Goal: Task Accomplishment & Management: Complete application form

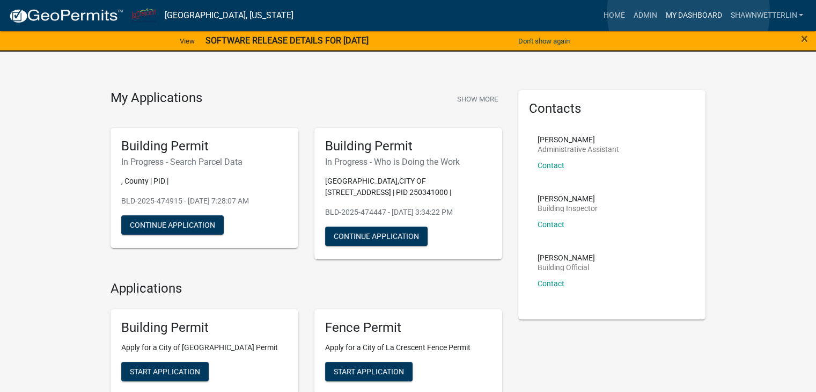
click at [688, 12] on link "My Dashboard" at bounding box center [693, 15] width 65 height 20
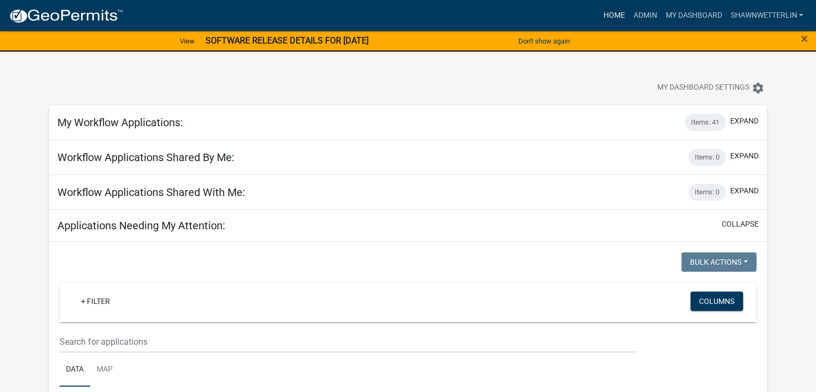
click at [609, 13] on link "Home" at bounding box center [614, 15] width 30 height 20
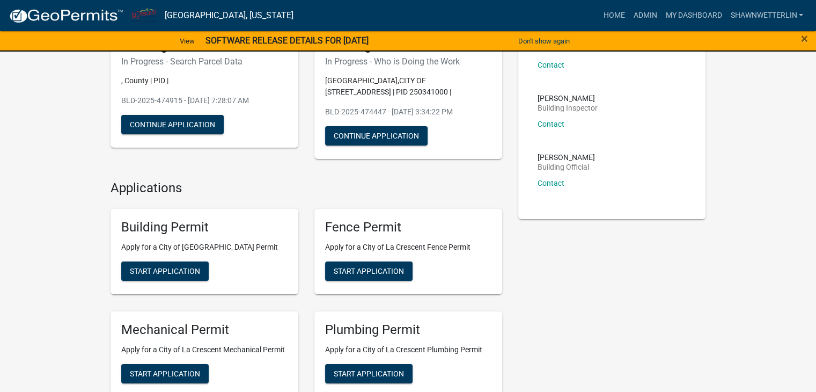
scroll to position [107, 0]
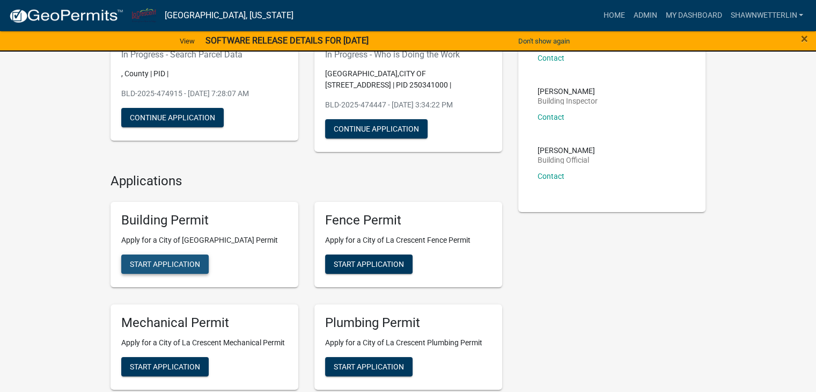
click at [160, 263] on span "Start Application" at bounding box center [165, 264] width 70 height 9
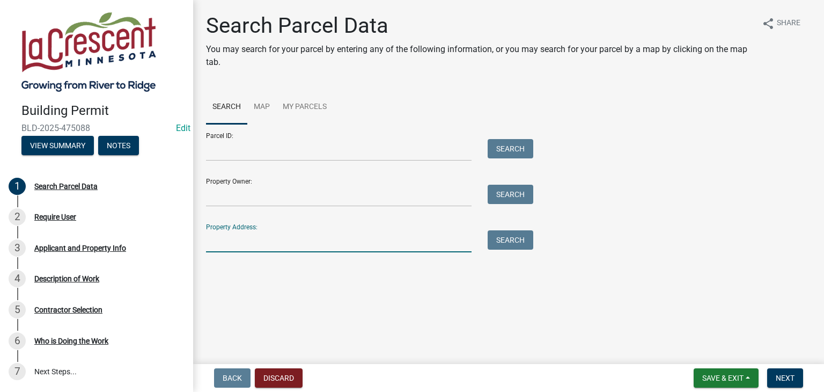
click at [214, 237] on input "Property Address:" at bounding box center [339, 241] width 266 height 22
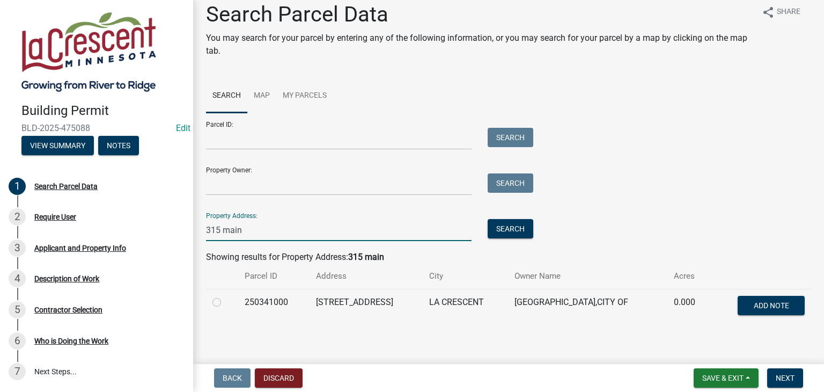
scroll to position [18, 0]
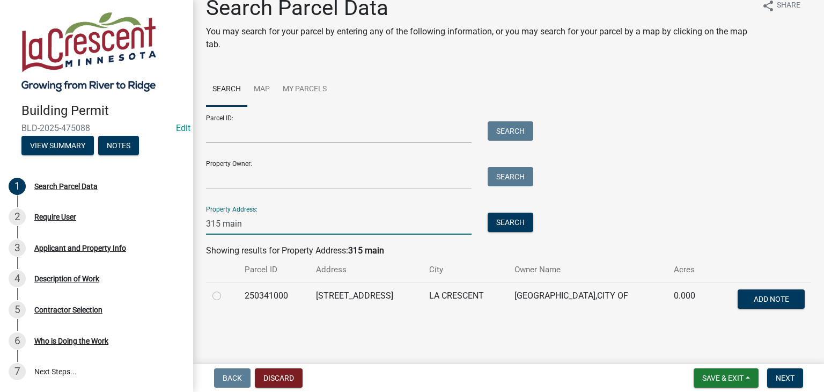
type input "315 main"
click at [225, 289] on label at bounding box center [225, 289] width 0 height 0
click at [225, 296] on input "radio" at bounding box center [228, 292] width 7 height 7
radio input "true"
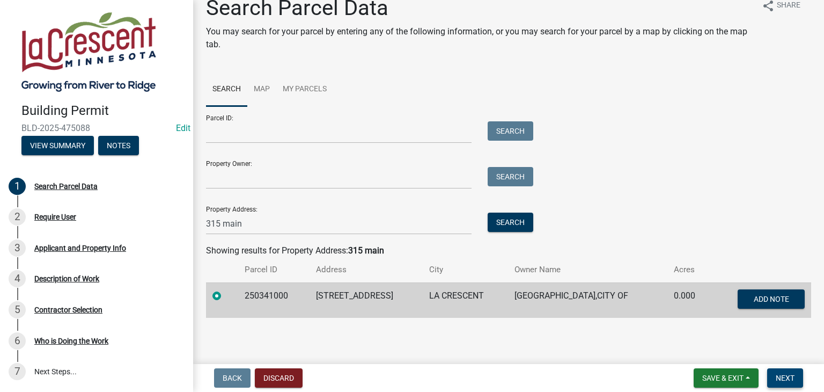
click at [799, 375] on button "Next" at bounding box center [785, 377] width 36 height 19
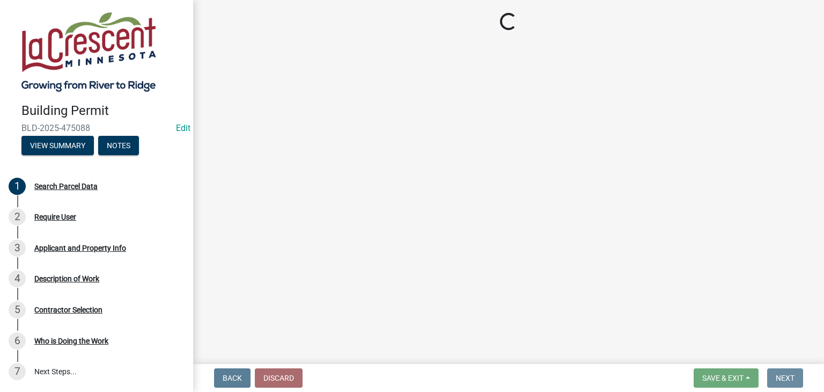
scroll to position [0, 0]
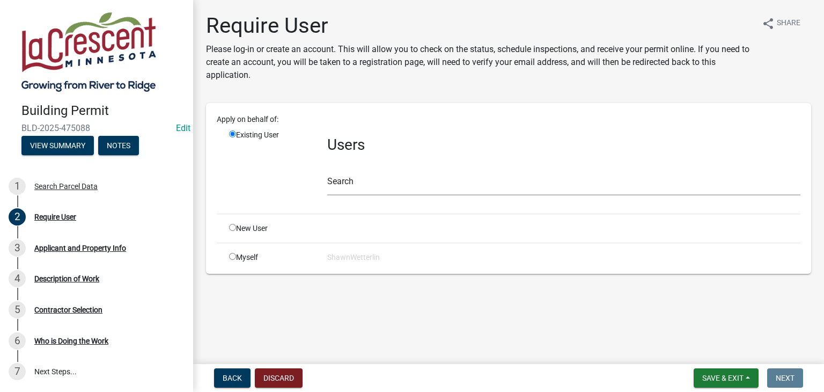
click at [230, 224] on input "radio" at bounding box center [232, 227] width 7 height 7
radio input "true"
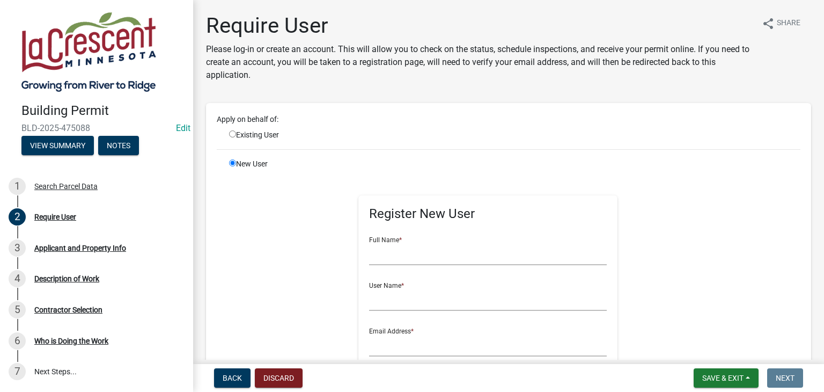
click at [232, 135] on input "radio" at bounding box center [232, 133] width 7 height 7
radio input "true"
radio input "false"
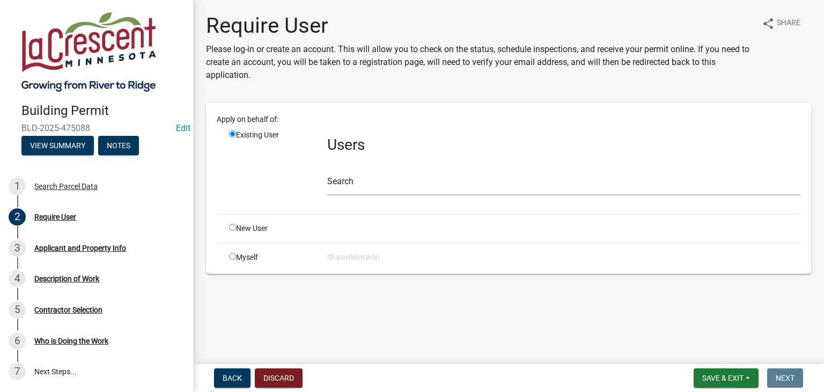
click at [232, 257] on input "radio" at bounding box center [232, 256] width 7 height 7
radio input "true"
radio input "false"
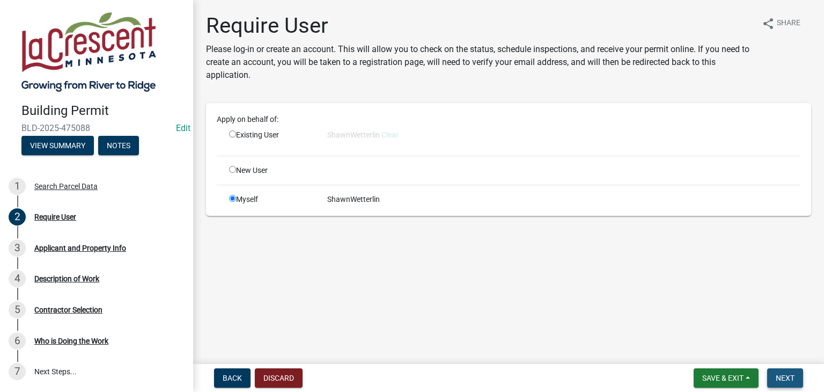
click at [779, 378] on span "Next" at bounding box center [785, 377] width 19 height 9
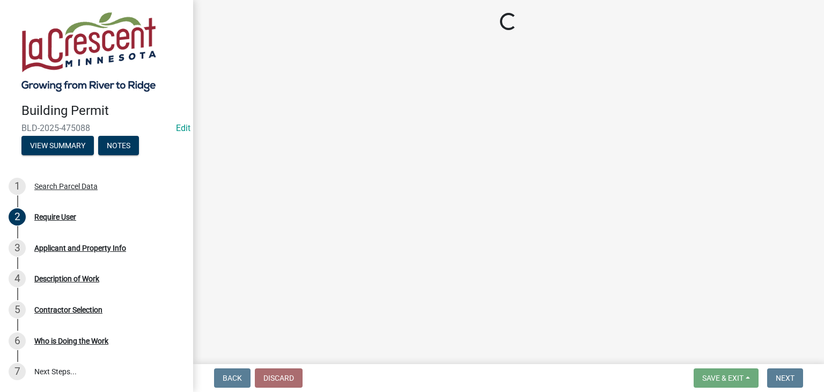
select select "e838c9e2-1e6e-4405-bddc-a3335cd38b08"
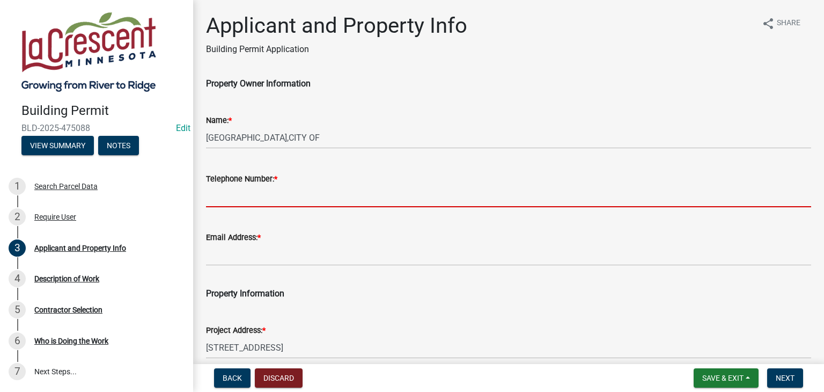
click at [238, 196] on input "Telephone Number: *" at bounding box center [508, 196] width 605 height 22
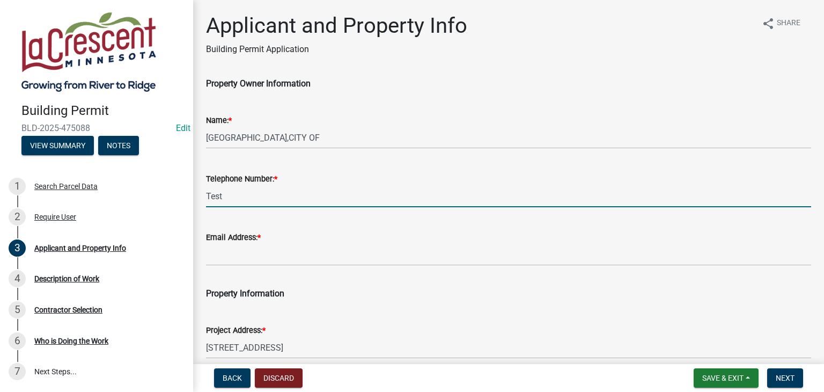
type input "Test"
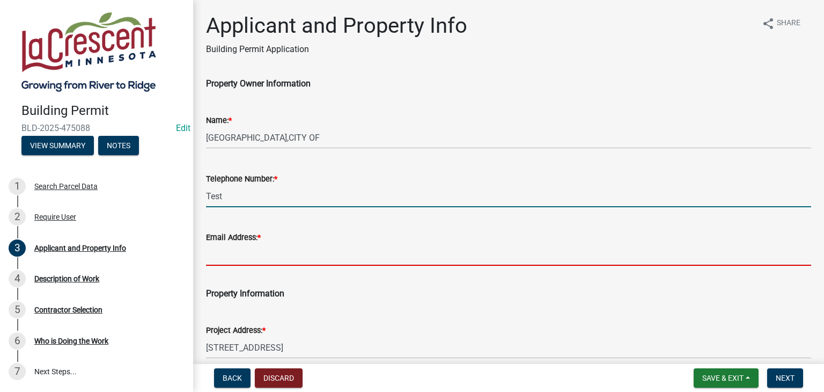
click at [236, 263] on input "Email Address: *" at bounding box center [508, 255] width 605 height 22
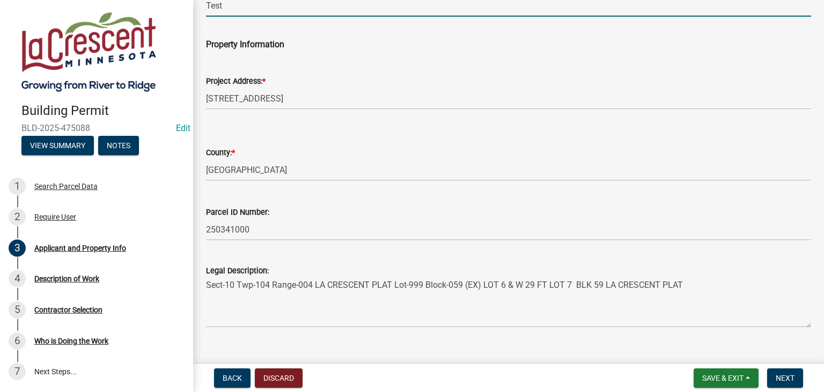
scroll to position [267, 0]
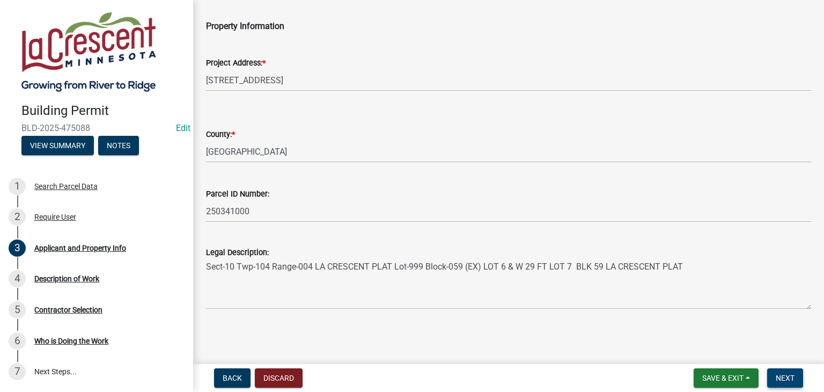
type input "Test"
click at [784, 377] on span "Next" at bounding box center [785, 377] width 19 height 9
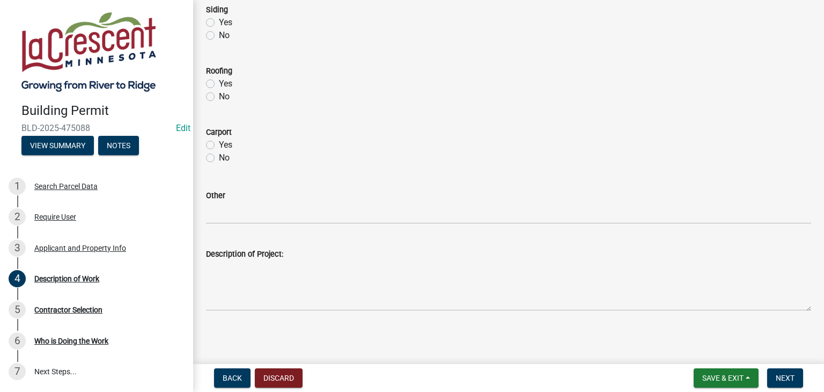
scroll to position [538, 0]
click at [219, 138] on label "Yes" at bounding box center [225, 143] width 13 height 13
click at [219, 138] on input "Yes" at bounding box center [222, 140] width 7 height 7
radio input "true"
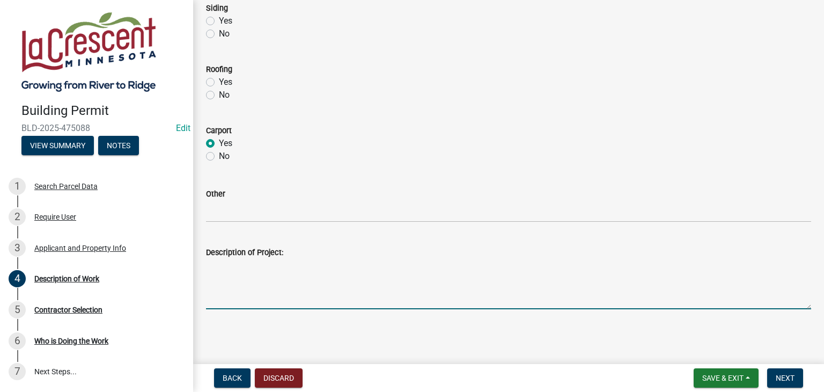
click at [234, 278] on textarea "Description of Project:" at bounding box center [508, 284] width 605 height 50
type textarea "Test"
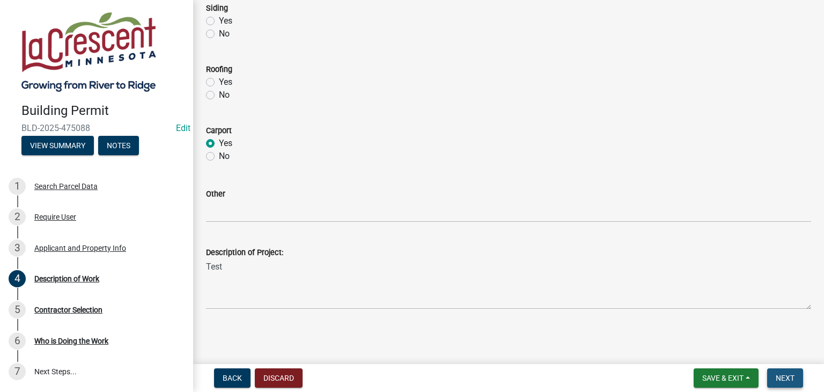
click at [784, 375] on span "Next" at bounding box center [785, 377] width 19 height 9
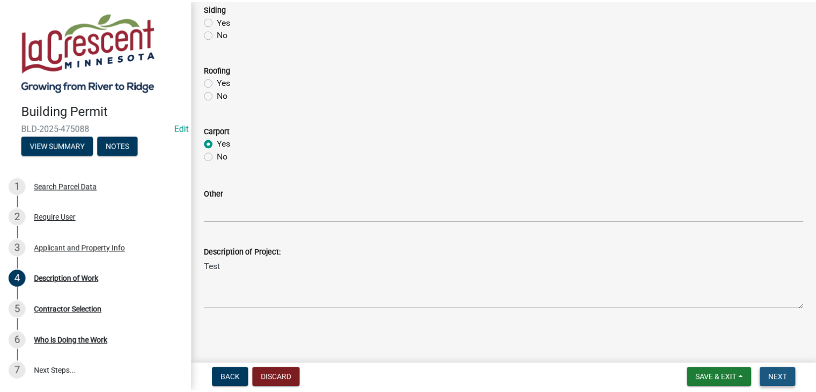
scroll to position [0, 0]
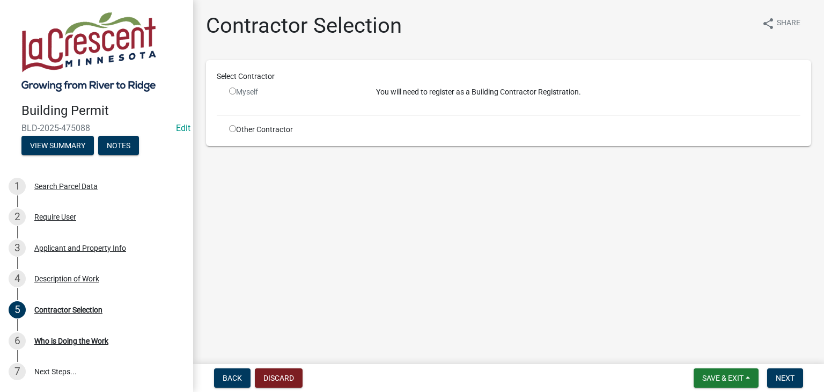
click at [232, 91] on input "radio" at bounding box center [232, 90] width 7 height 7
click at [231, 90] on input "radio" at bounding box center [232, 90] width 7 height 7
click at [232, 91] on input "radio" at bounding box center [232, 90] width 7 height 7
radio input "false"
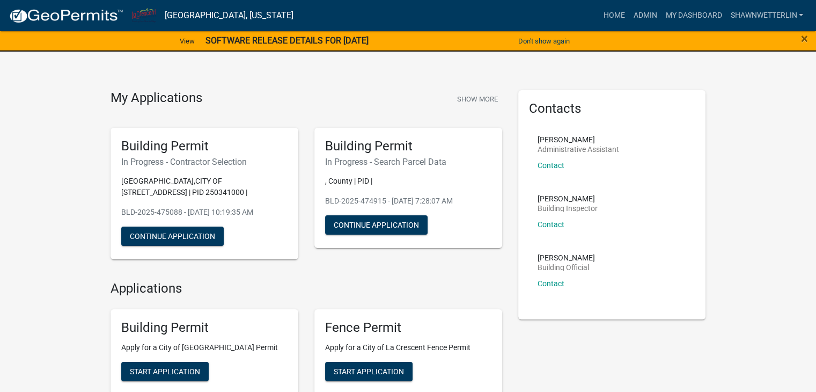
drag, startPoint x: 178, startPoint y: 231, endPoint x: 50, endPoint y: 98, distance: 184.4
click at [167, 230] on button "Continue Application" at bounding box center [172, 235] width 102 height 19
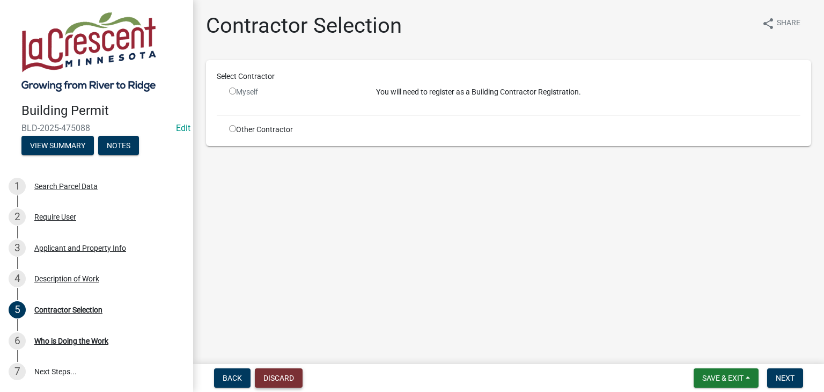
click at [272, 378] on button "Discard" at bounding box center [279, 377] width 48 height 19
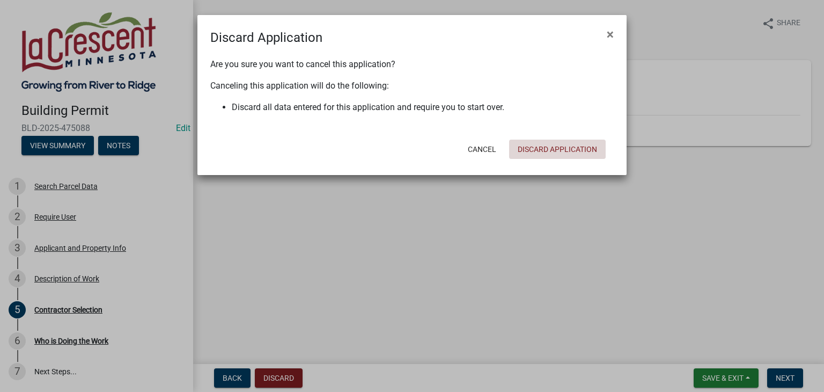
click at [552, 146] on button "Discard Application" at bounding box center [557, 148] width 97 height 19
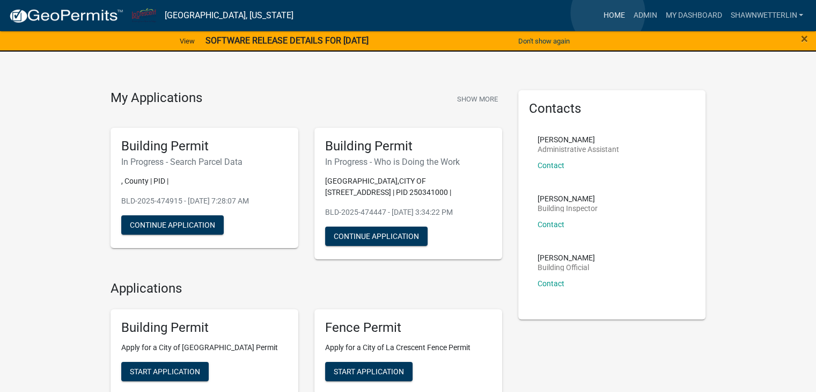
click at [608, 13] on link "Home" at bounding box center [614, 15] width 30 height 20
click at [691, 16] on link "My Dashboard" at bounding box center [693, 15] width 65 height 20
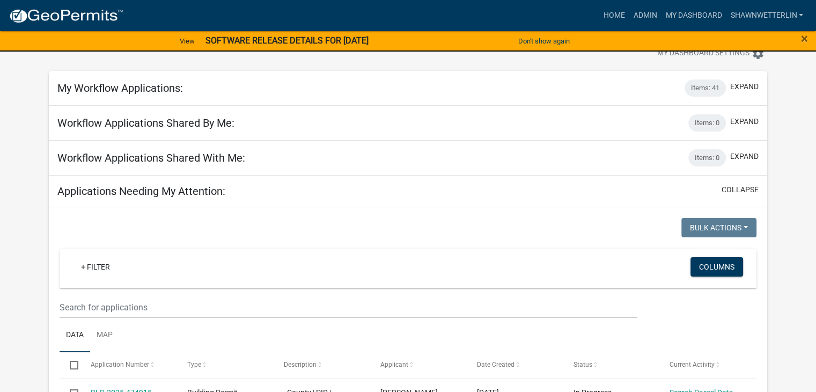
scroll to position [54, 0]
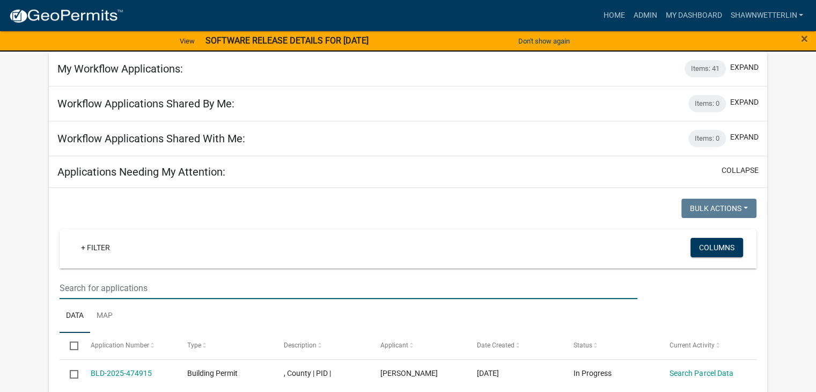
click at [73, 289] on input "text" at bounding box center [349, 288] width 578 height 22
paste input "BLD-2025-474447"
type input "BLD-2025-474447"
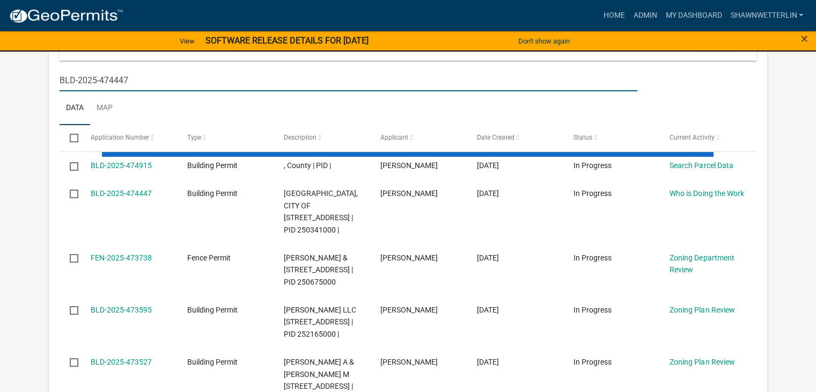
scroll to position [268, 0]
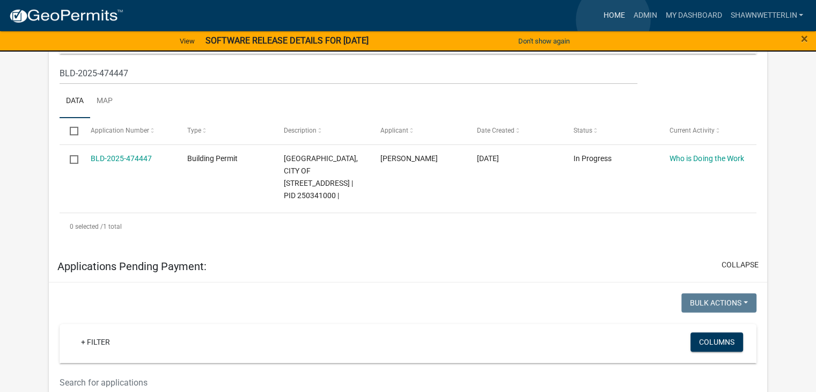
click at [613, 20] on link "Home" at bounding box center [614, 15] width 30 height 20
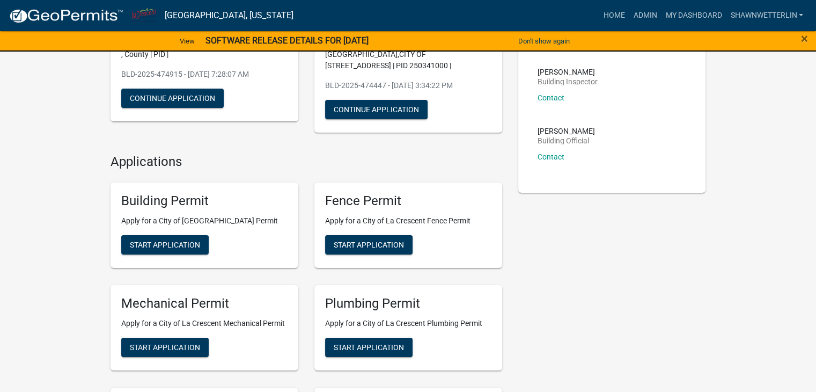
scroll to position [161, 0]
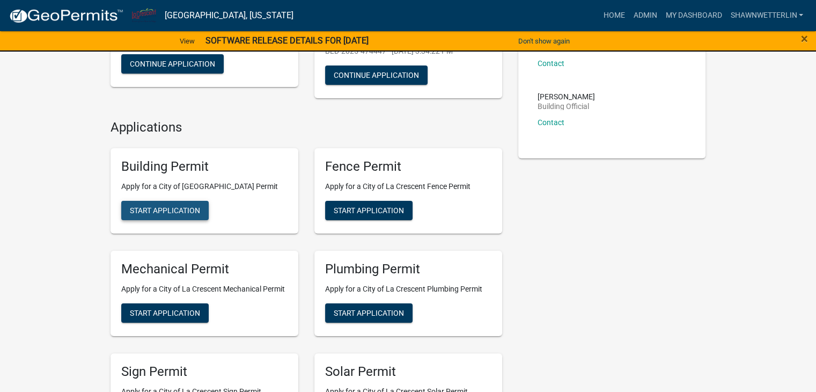
click at [153, 211] on span "Start Application" at bounding box center [165, 210] width 70 height 9
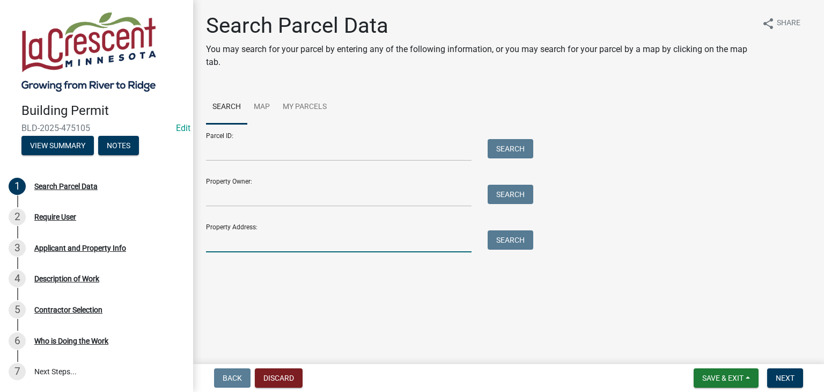
click at [247, 244] on input "Property Address:" at bounding box center [339, 241] width 266 height 22
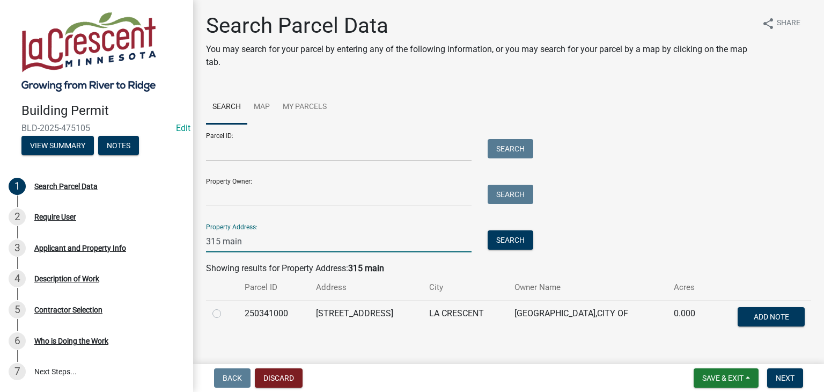
type input "315 main"
click at [225, 307] on label at bounding box center [225, 307] width 0 height 0
click at [225, 311] on input "radio" at bounding box center [228, 310] width 7 height 7
radio input "true"
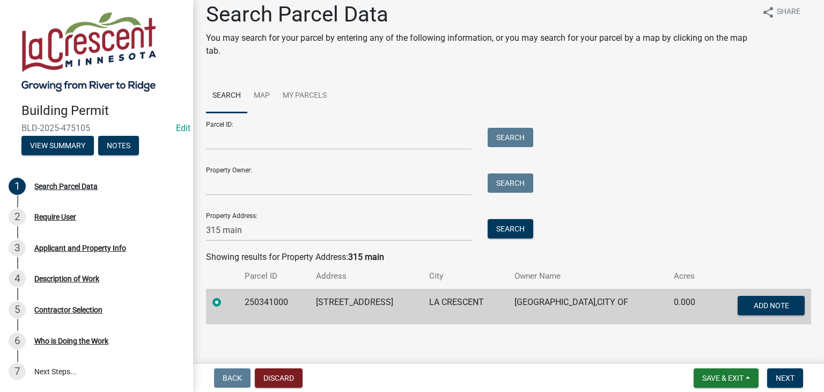
scroll to position [18, 0]
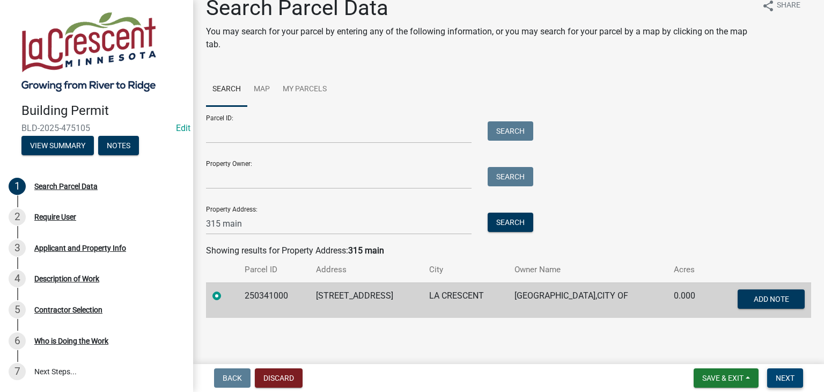
click at [790, 376] on span "Next" at bounding box center [785, 377] width 19 height 9
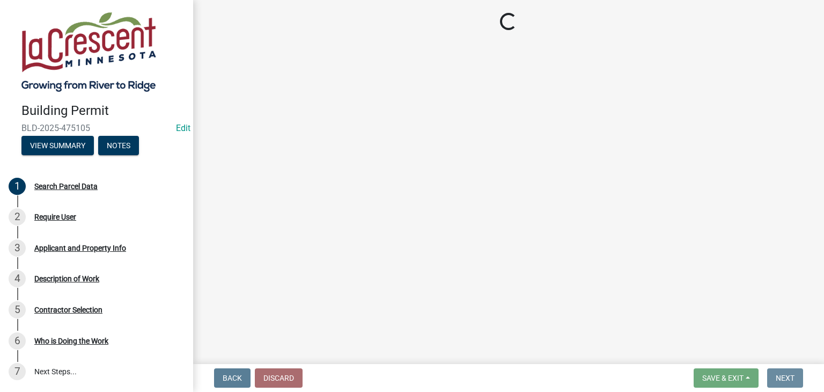
scroll to position [0, 0]
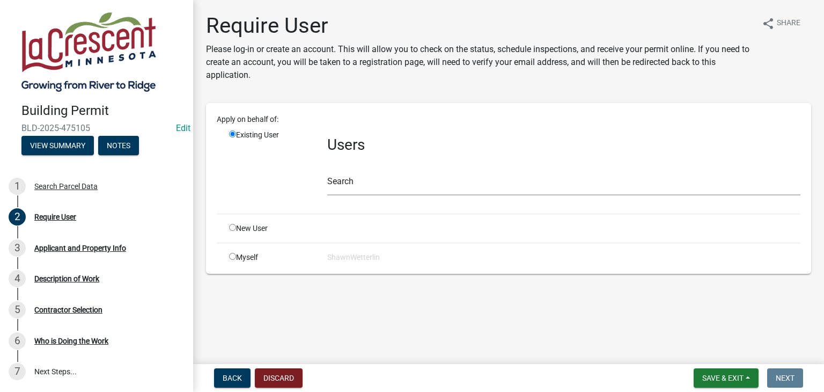
click at [233, 256] on input "radio" at bounding box center [232, 256] width 7 height 7
radio input "true"
radio input "false"
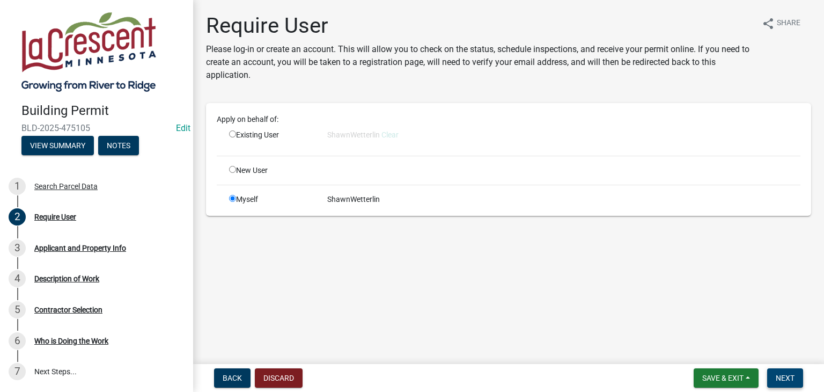
click at [791, 376] on span "Next" at bounding box center [785, 377] width 19 height 9
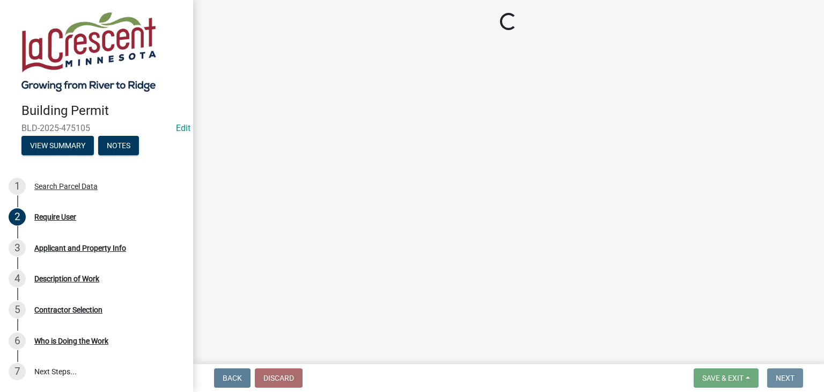
select select "e838c9e2-1e6e-4405-bddc-a3335cd38b08"
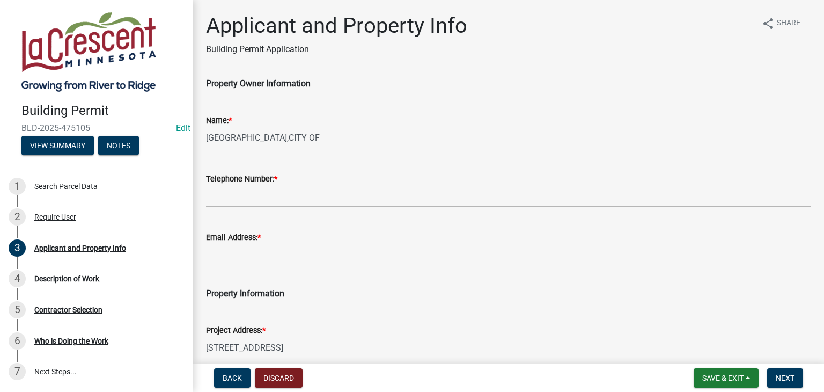
scroll to position [54, 0]
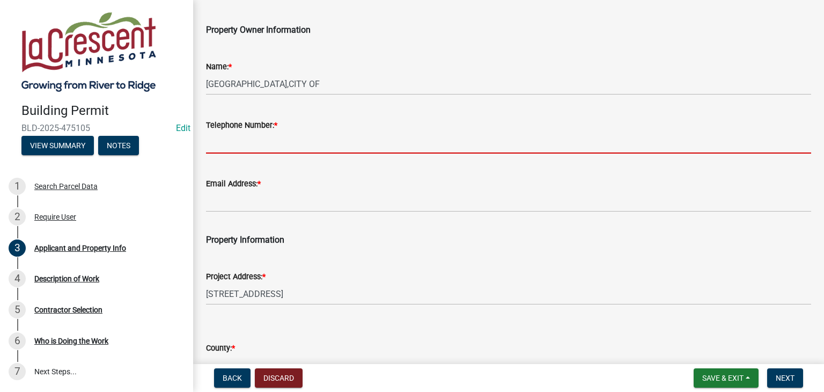
click at [252, 140] on input "Telephone Number: *" at bounding box center [508, 142] width 605 height 22
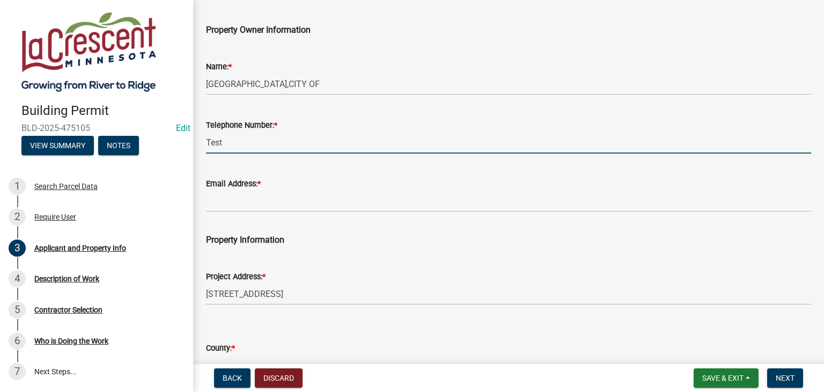
type input "Test"
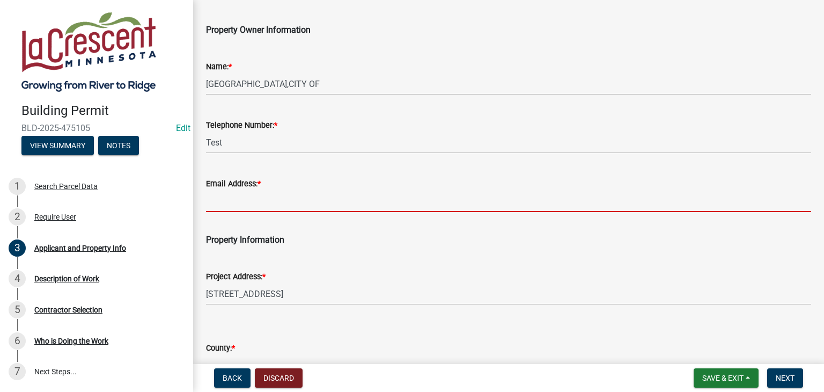
click at [241, 197] on input "Email Address: *" at bounding box center [508, 201] width 605 height 22
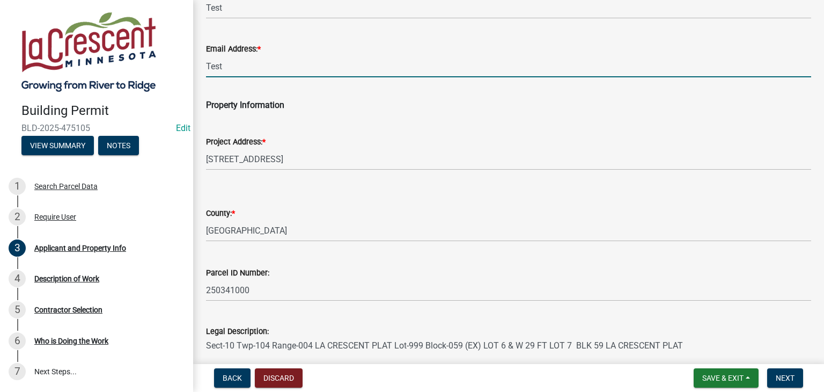
scroll to position [215, 0]
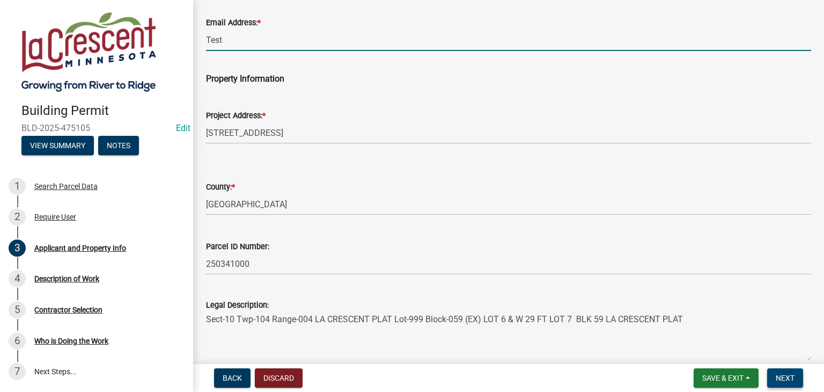
type input "Test"
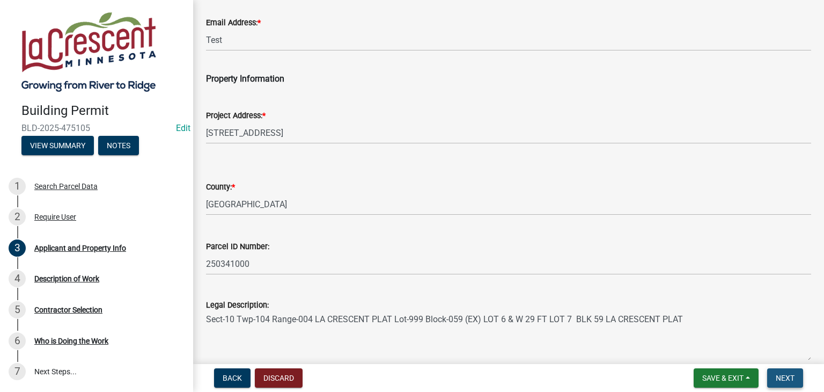
click at [777, 381] on span "Next" at bounding box center [785, 377] width 19 height 9
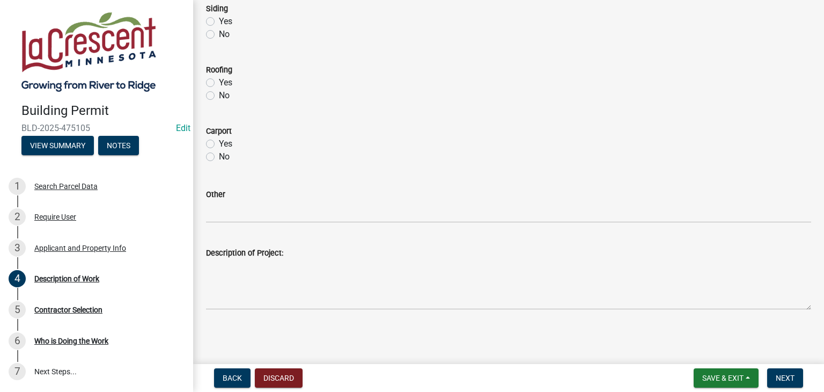
scroll to position [538, 0]
click at [219, 82] on label "Yes" at bounding box center [225, 82] width 13 height 13
click at [219, 82] on input "Yes" at bounding box center [222, 79] width 7 height 7
radio input "true"
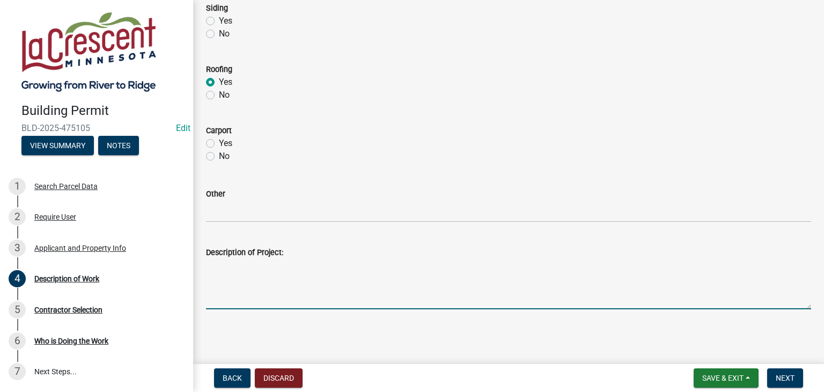
click at [227, 270] on textarea "Description of Project:" at bounding box center [508, 284] width 605 height 50
type textarea "TEST"
click at [788, 377] on span "Next" at bounding box center [785, 377] width 19 height 9
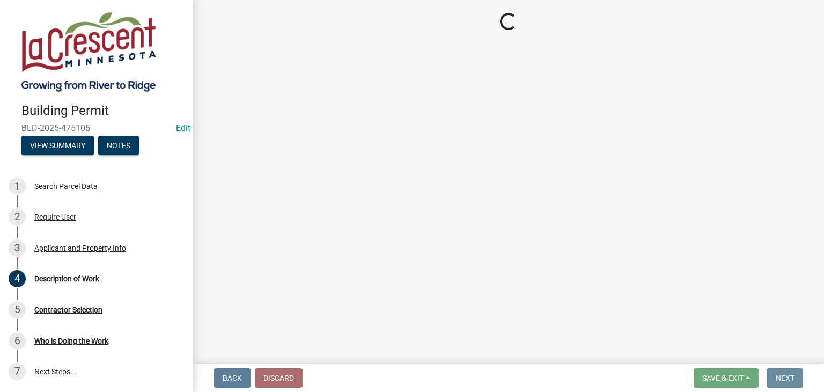
scroll to position [0, 0]
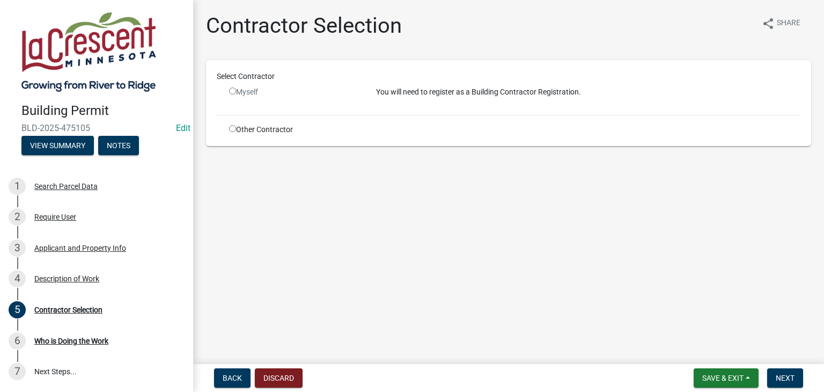
click at [231, 129] on input "radio" at bounding box center [232, 128] width 7 height 7
radio input "true"
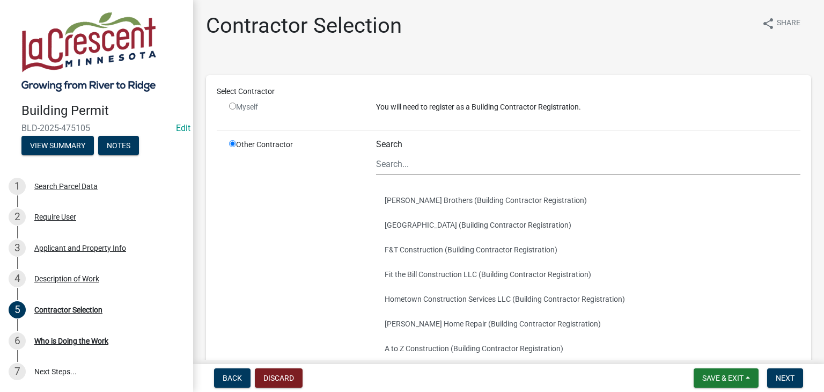
click at [231, 107] on input "radio" at bounding box center [232, 105] width 7 height 7
radio input "false"
radio input "true"
click at [234, 143] on input "radio" at bounding box center [232, 143] width 7 height 7
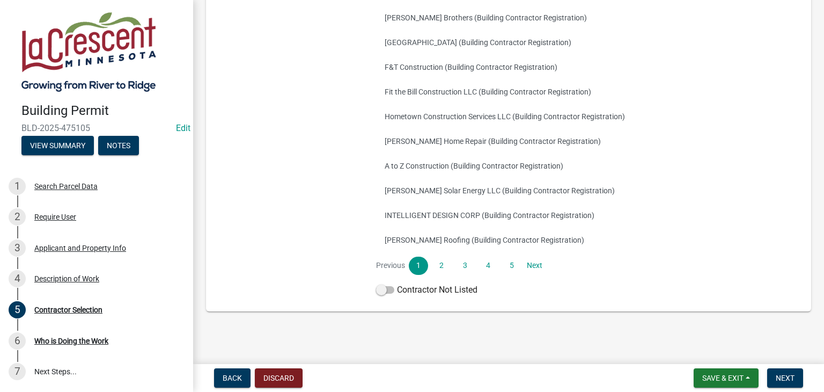
scroll to position [184, 0]
click at [382, 285] on span at bounding box center [385, 288] width 18 height 8
click at [397, 282] on input "Contractor Not Listed" at bounding box center [397, 282] width 0 height 0
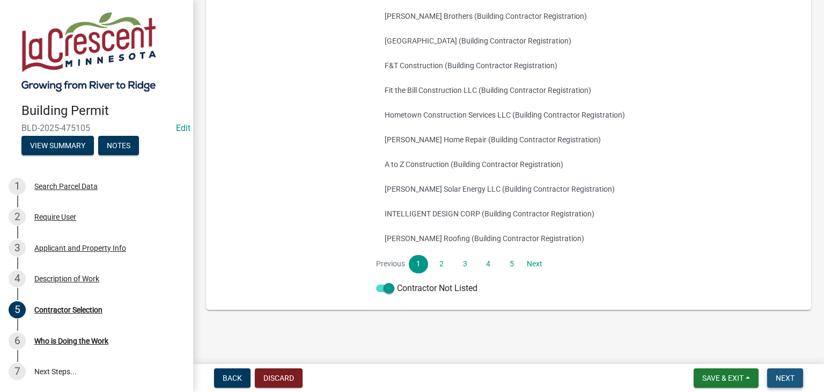
click at [789, 381] on span "Next" at bounding box center [785, 377] width 19 height 9
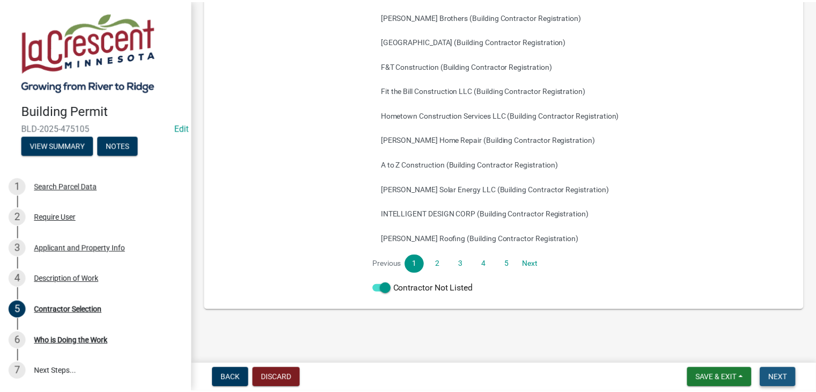
scroll to position [0, 0]
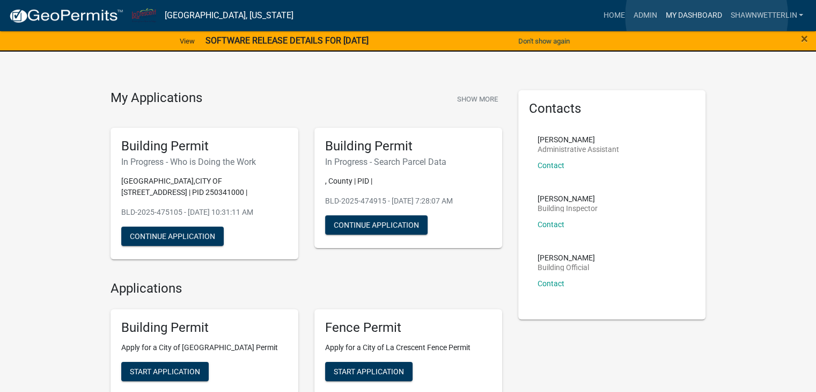
click at [706, 16] on link "My Dashboard" at bounding box center [693, 15] width 65 height 20
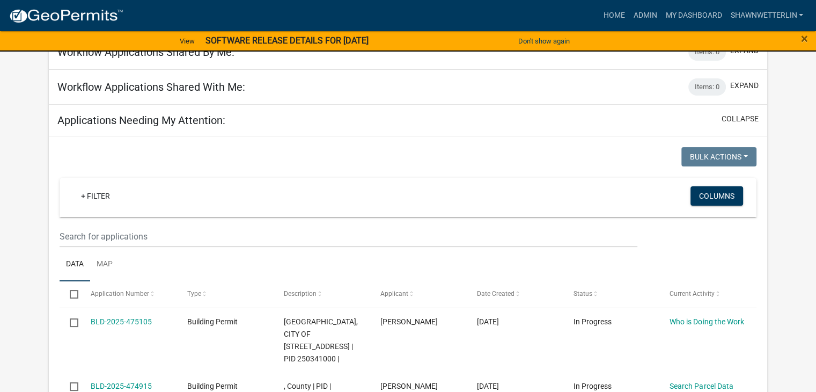
scroll to position [107, 0]
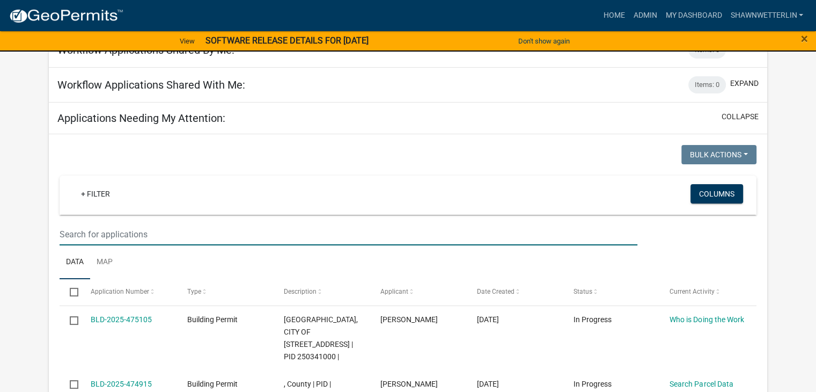
click at [81, 232] on input "text" at bounding box center [349, 234] width 578 height 22
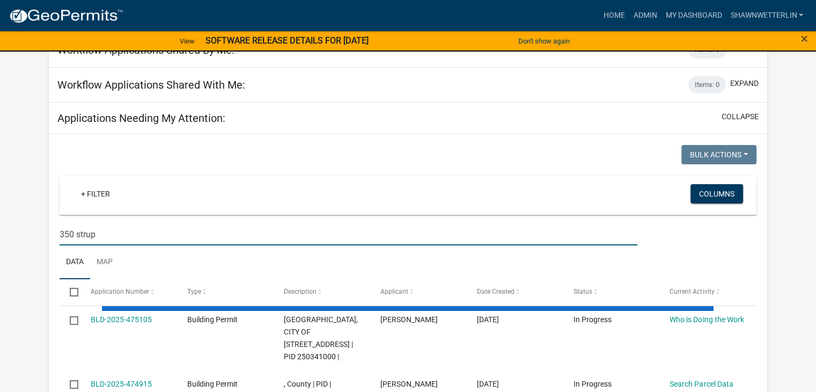
type input "350 strup"
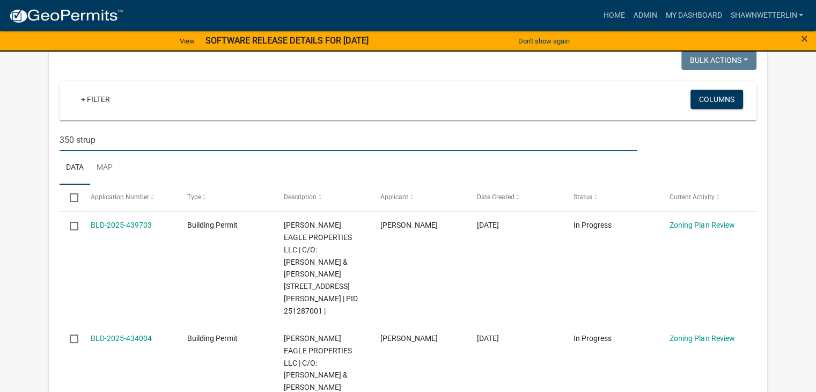
scroll to position [215, 0]
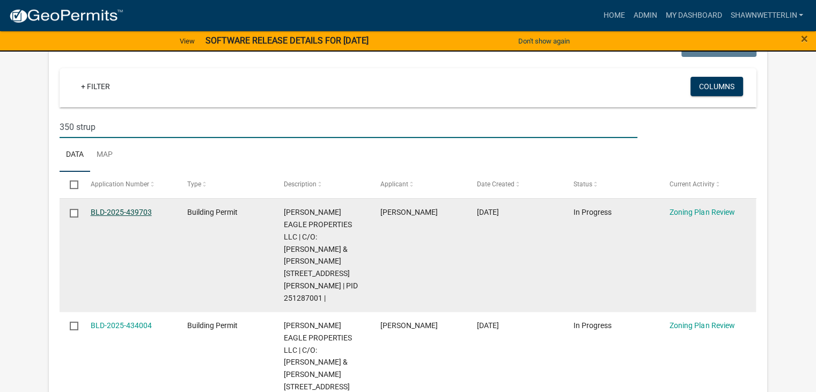
click at [120, 212] on link "BLD-2025-439703" at bounding box center [121, 212] width 61 height 9
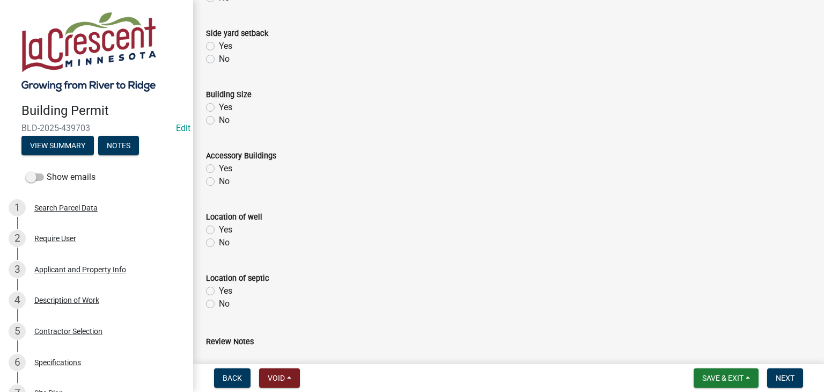
scroll to position [489, 0]
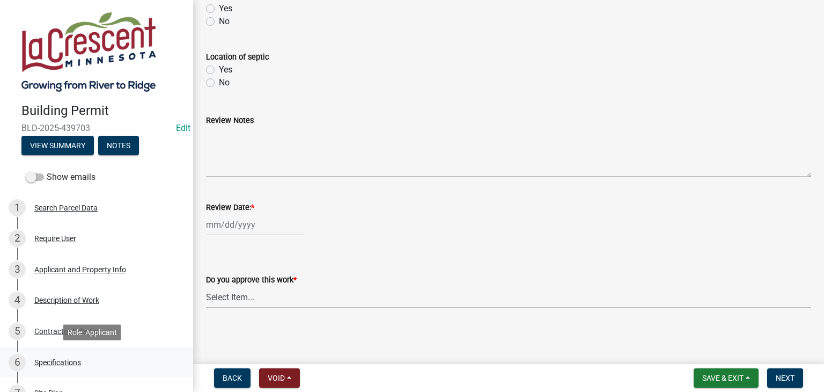
click at [72, 364] on div "Specifications" at bounding box center [57, 362] width 47 height 8
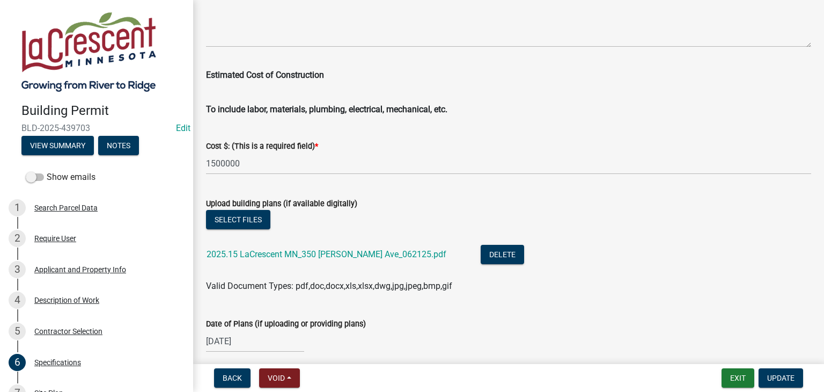
scroll to position [1877, 0]
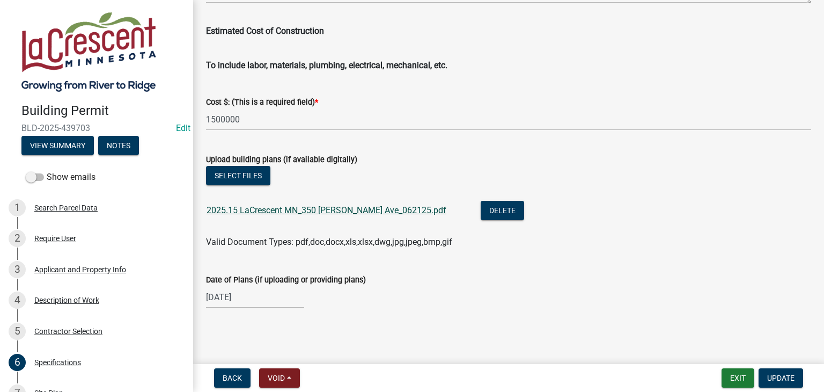
click at [294, 209] on link "2025.15 LaCrescent MN_350 Strupp Ave_062125.pdf" at bounding box center [327, 210] width 240 height 10
